Goal: Find contact information: Find contact information

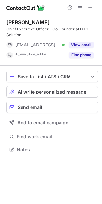
scroll to position [145, 102]
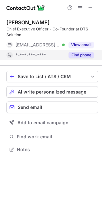
click at [81, 56] on button "Find phone" at bounding box center [80, 55] width 25 height 6
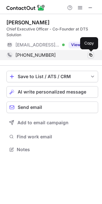
click at [91, 55] on span at bounding box center [90, 55] width 5 height 5
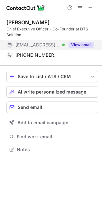
click at [78, 44] on button "View email" at bounding box center [80, 45] width 25 height 6
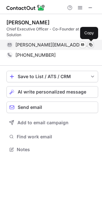
click at [92, 44] on span at bounding box center [90, 44] width 5 height 5
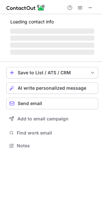
scroll to position [150, 102]
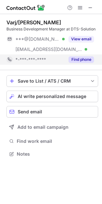
click at [69, 59] on button "Find phone" at bounding box center [80, 59] width 25 height 6
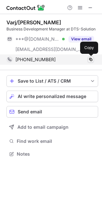
click at [89, 59] on span at bounding box center [90, 59] width 5 height 5
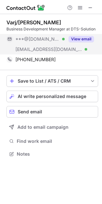
click at [73, 37] on button "View email" at bounding box center [80, 39] width 25 height 6
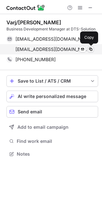
click at [90, 48] on span at bounding box center [90, 49] width 5 height 5
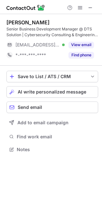
scroll to position [145, 102]
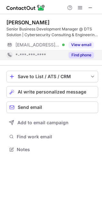
click at [73, 55] on button "Find phone" at bounding box center [80, 55] width 25 height 6
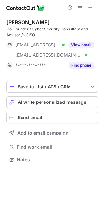
scroll to position [156, 102]
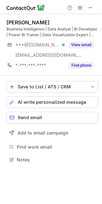
scroll to position [156, 102]
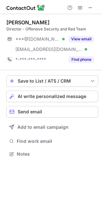
scroll to position [150, 102]
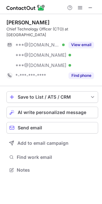
scroll to position [160, 102]
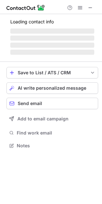
scroll to position [145, 102]
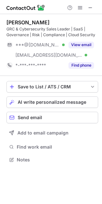
scroll to position [156, 102]
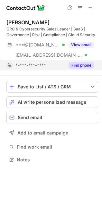
click at [72, 66] on button "Find phone" at bounding box center [80, 65] width 25 height 6
